Goal: Use online tool/utility: Utilize a website feature to perform a specific function

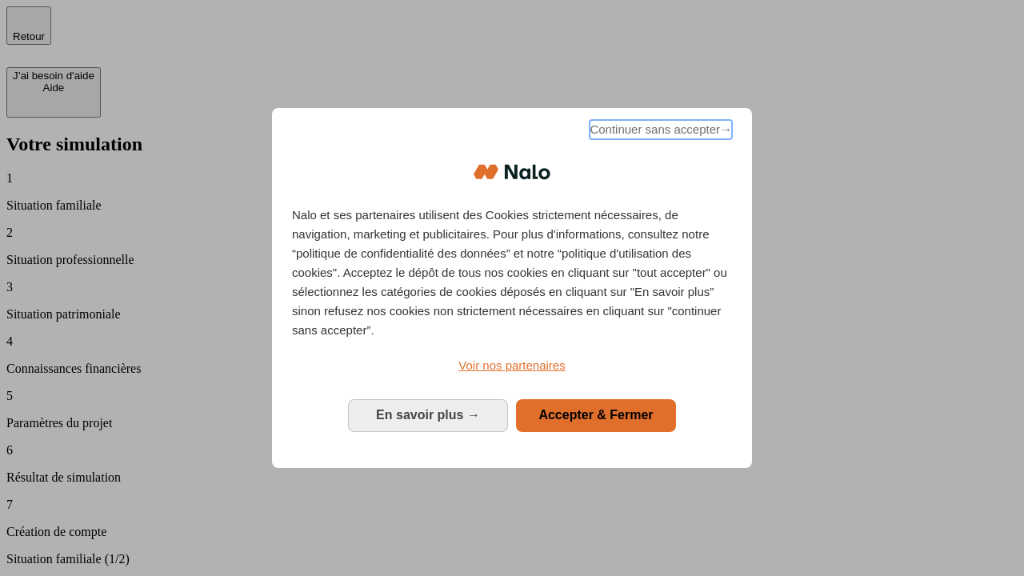
click at [659, 132] on span "Continuer sans accepter →" at bounding box center [660, 129] width 142 height 19
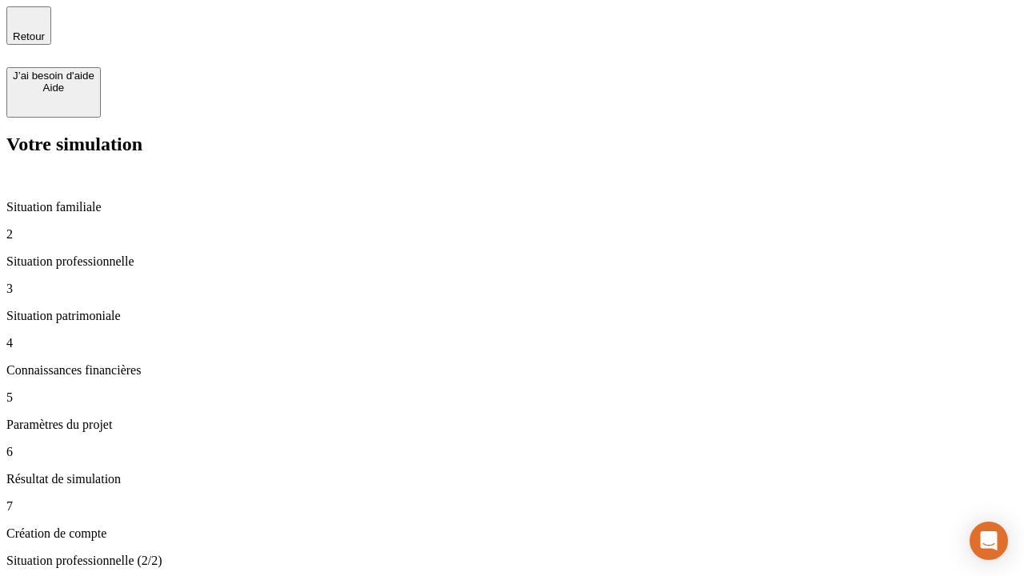
type input "30 000"
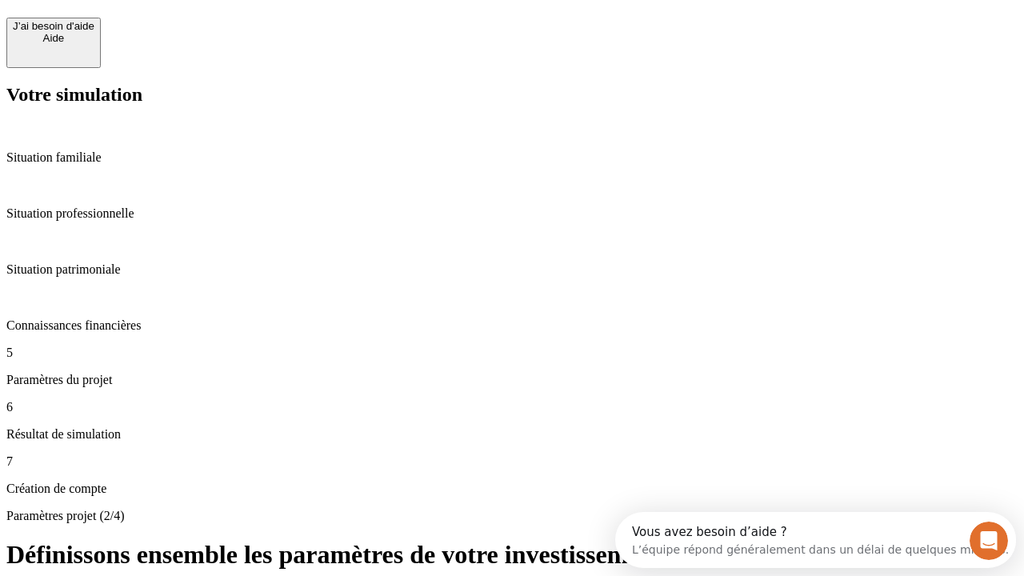
scroll to position [14, 0]
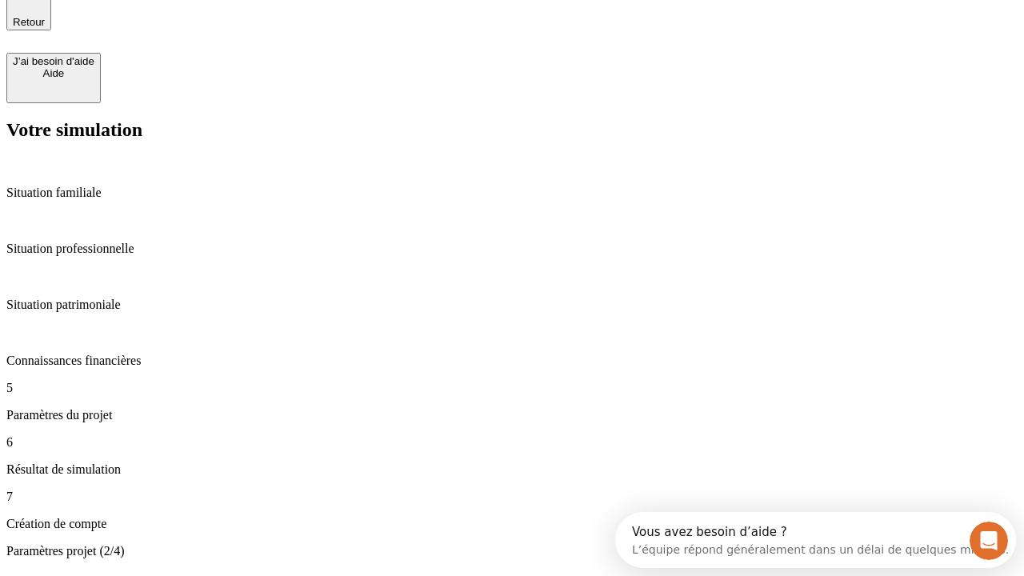
type input "25"
type input "1 000"
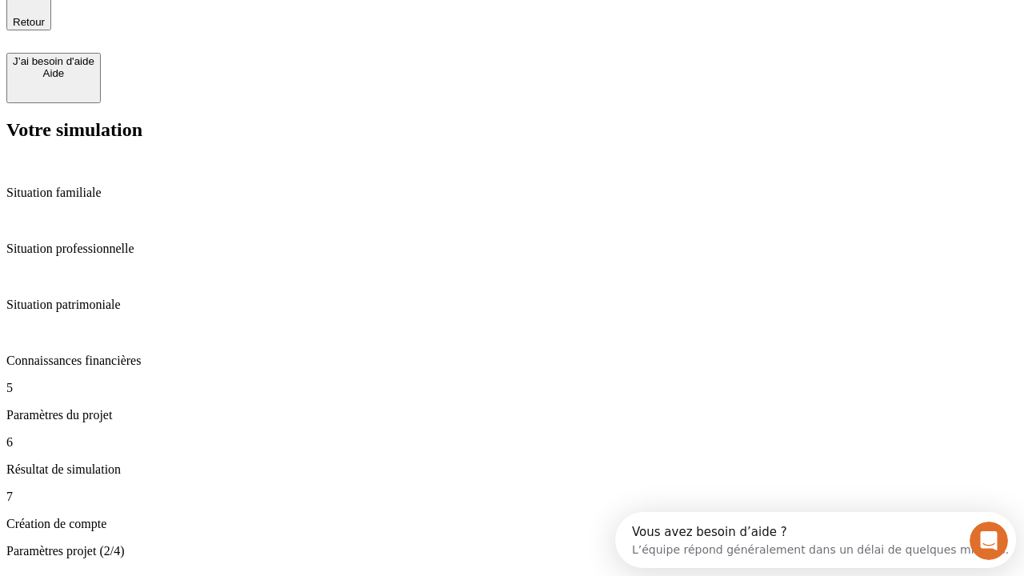
type input "640"
